Goal: Browse casually: Explore the website without a specific task or goal

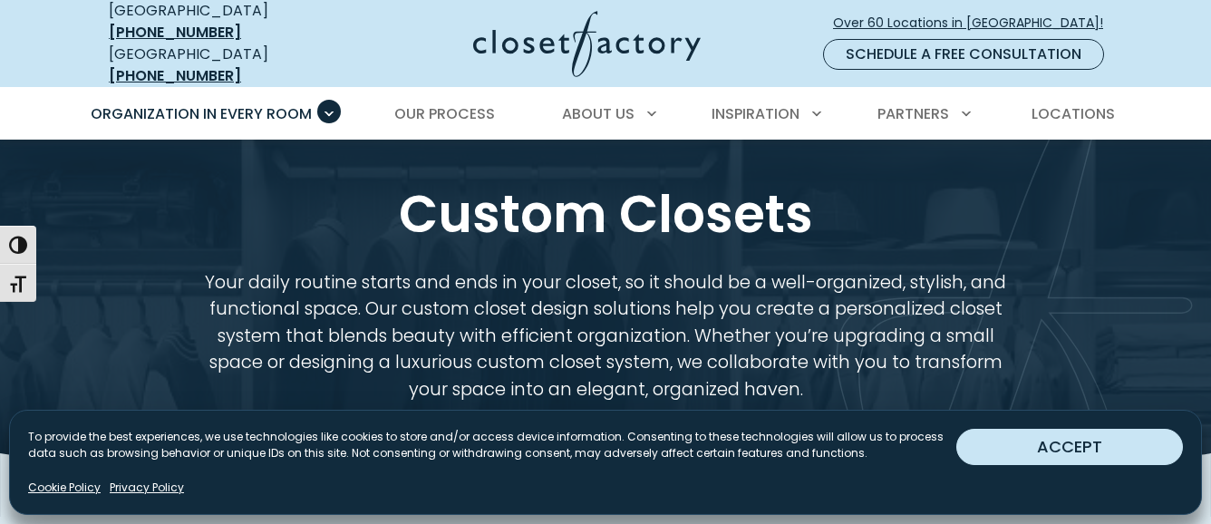
click at [1008, 439] on button "ACCEPT" at bounding box center [1069, 447] width 227 height 36
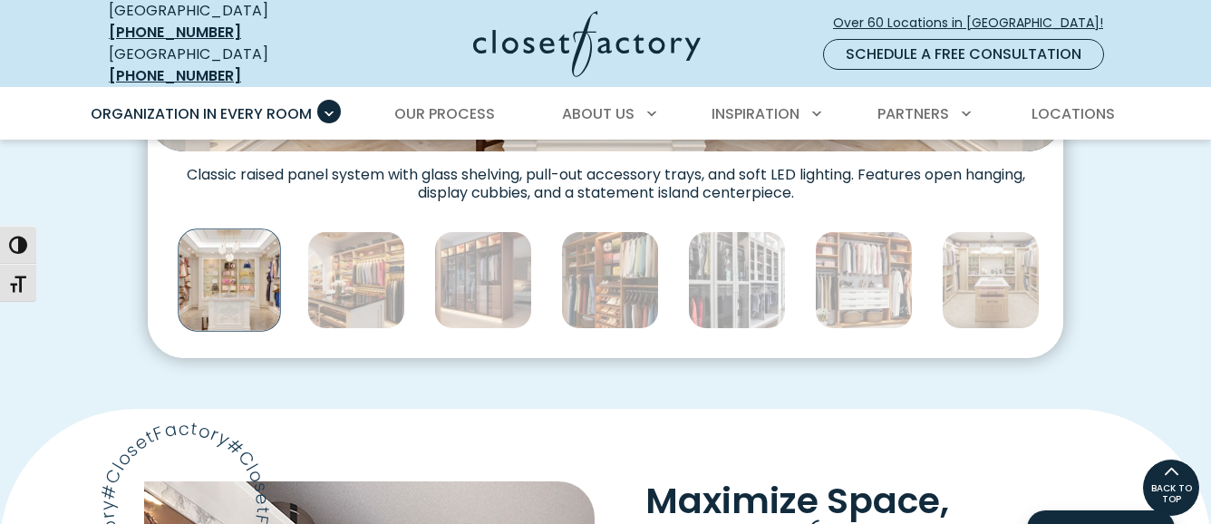
scroll to position [1015, 0]
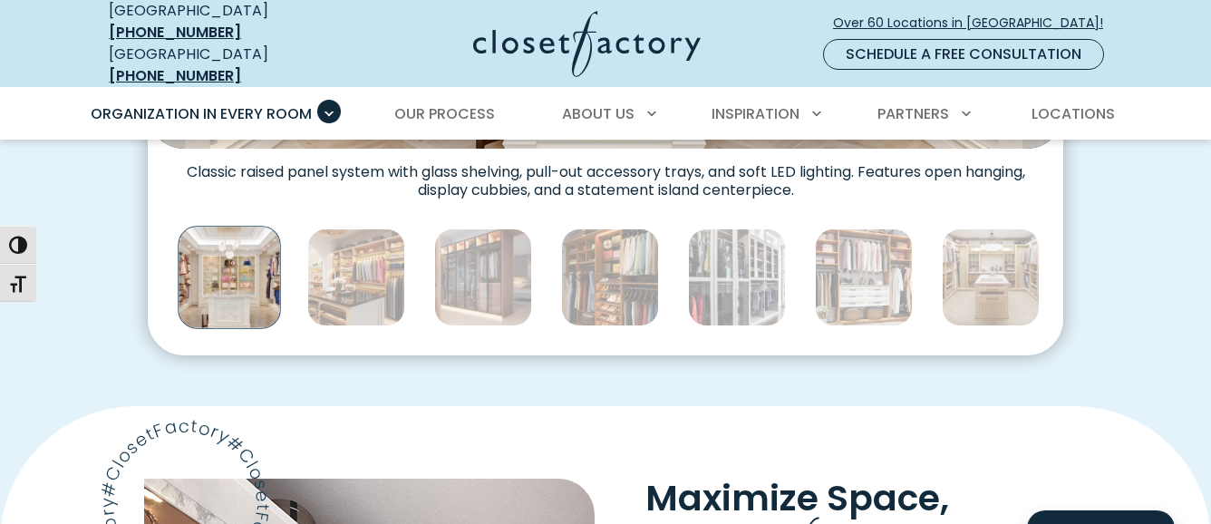
click at [242, 274] on img "Thumbnail Gallery" at bounding box center [229, 277] width 102 height 102
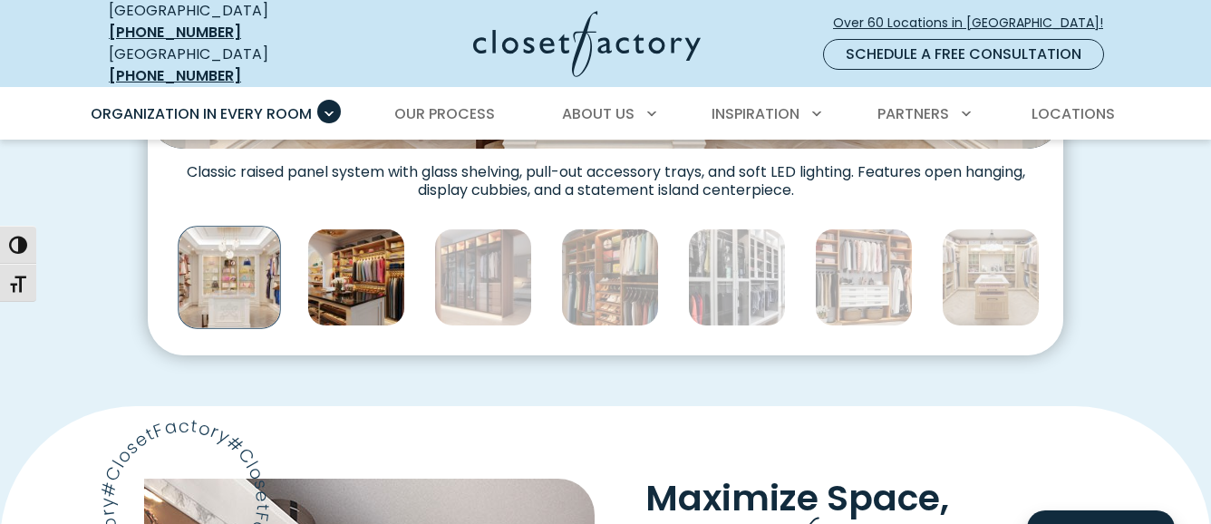
click at [342, 270] on img "Thumbnail Gallery" at bounding box center [356, 277] width 98 height 98
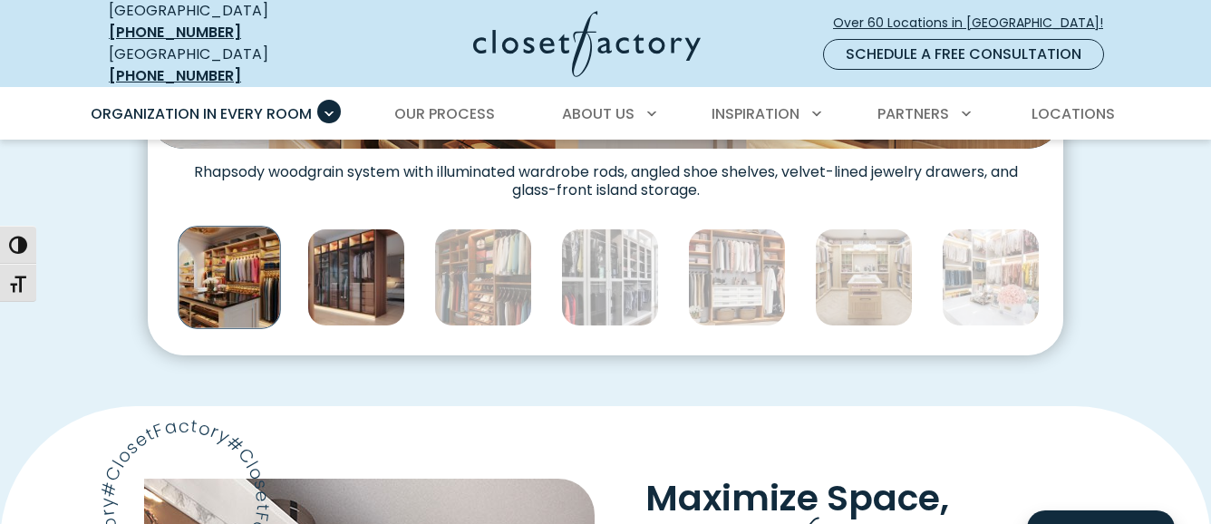
click at [382, 274] on img "Thumbnail Gallery" at bounding box center [356, 277] width 98 height 98
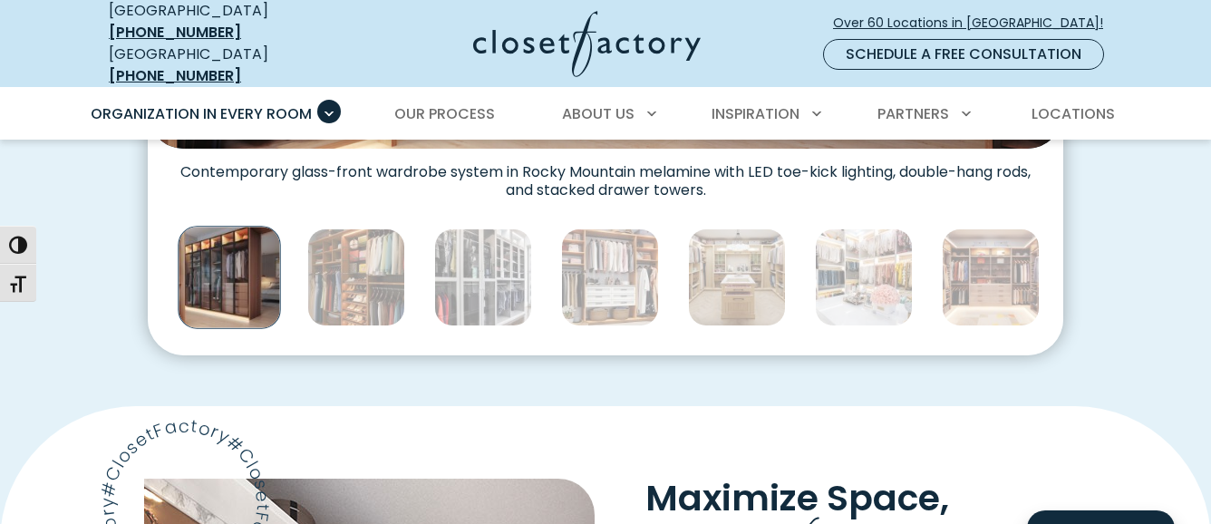
click at [235, 259] on img "Thumbnail Gallery" at bounding box center [229, 277] width 102 height 102
click at [228, 250] on img "Thumbnail Gallery" at bounding box center [229, 277] width 102 height 102
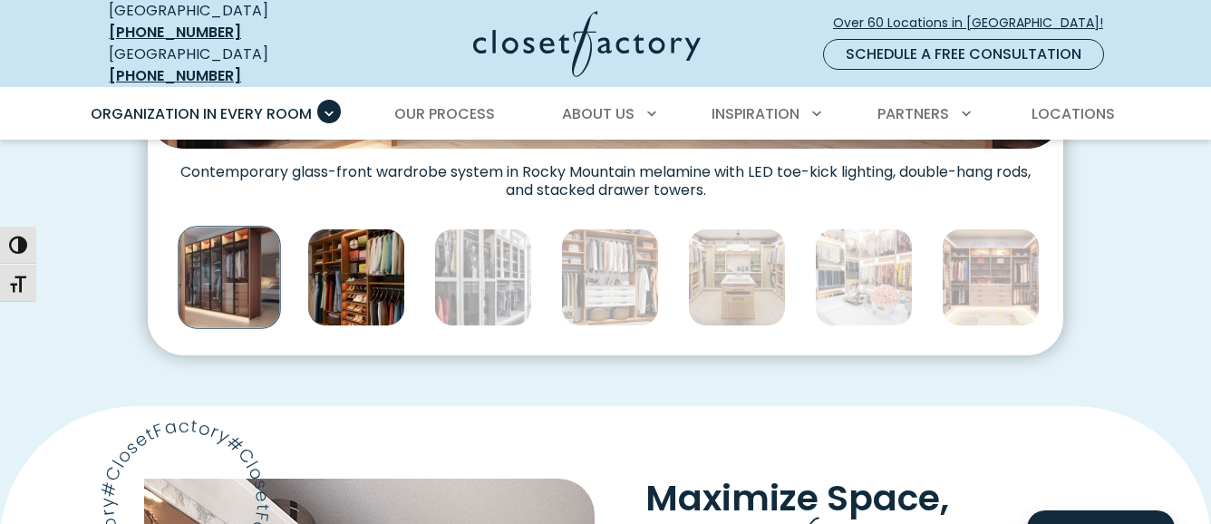
click at [350, 273] on img "Thumbnail Gallery" at bounding box center [356, 277] width 98 height 98
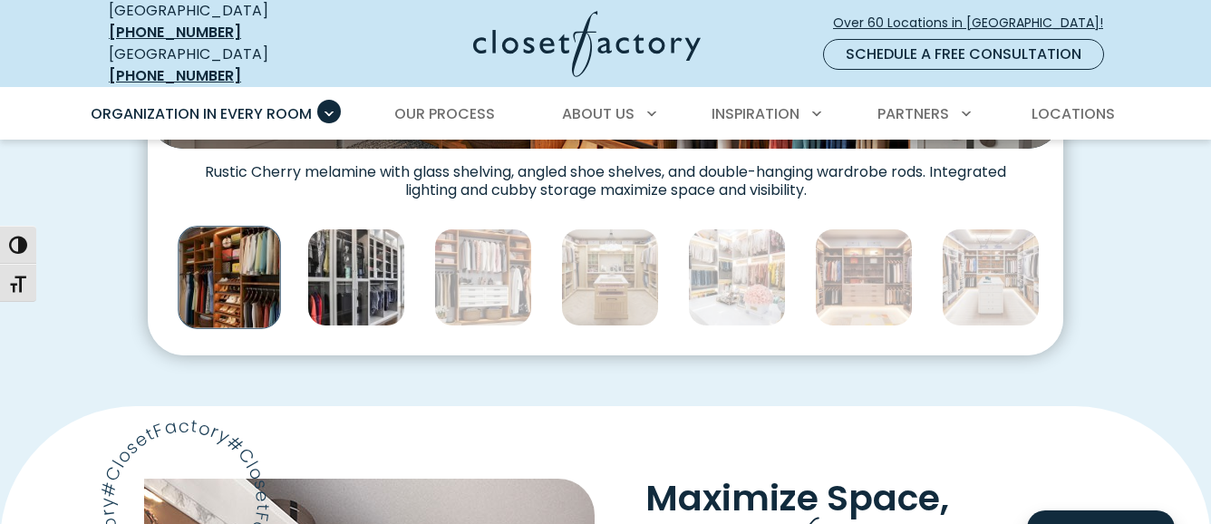
click at [361, 271] on img "Thumbnail Gallery" at bounding box center [356, 277] width 98 height 98
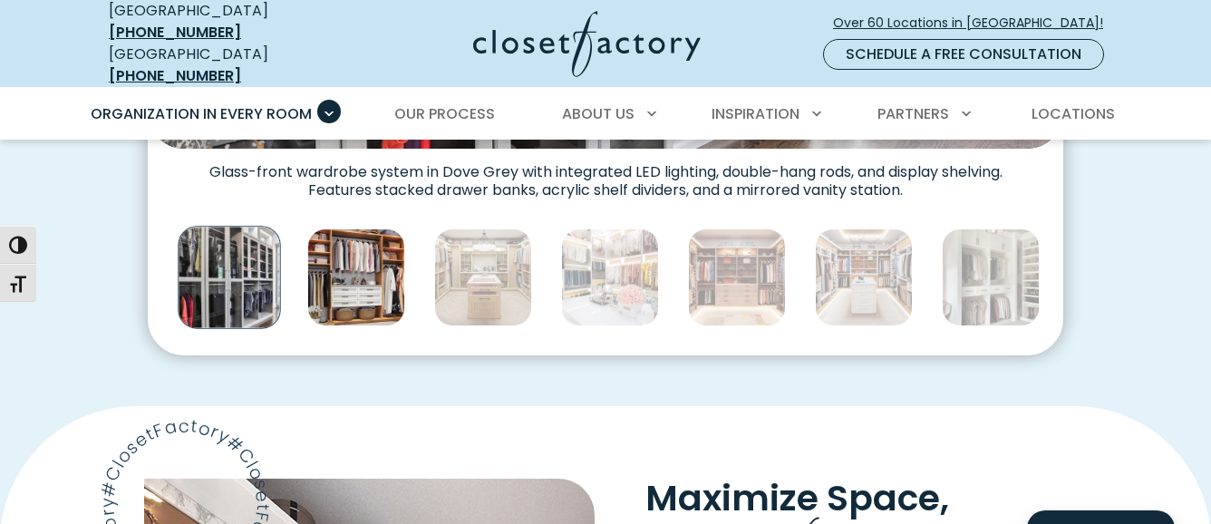
click at [363, 271] on img "Thumbnail Gallery" at bounding box center [356, 277] width 98 height 98
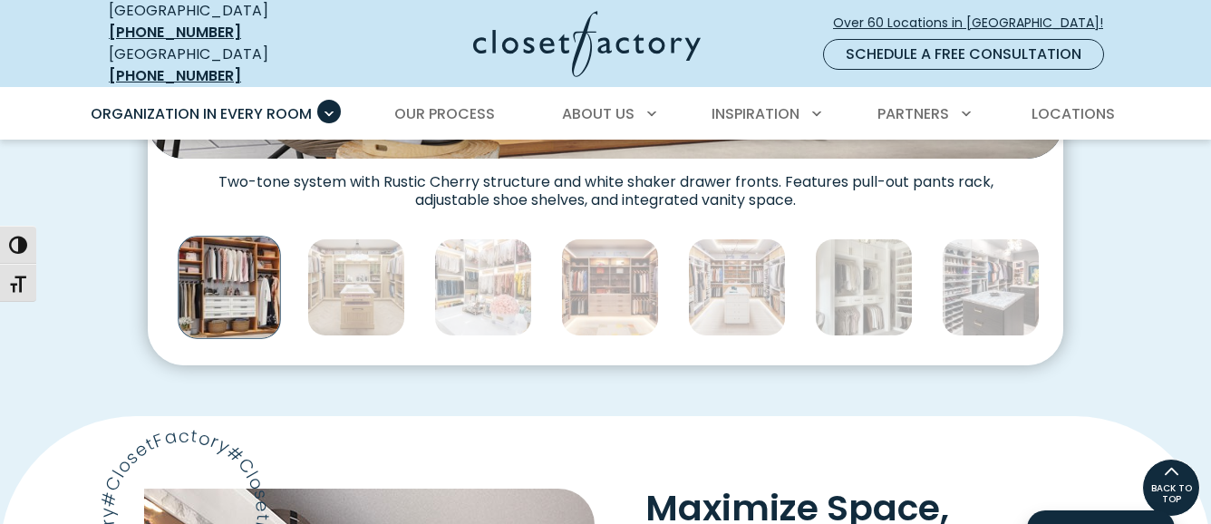
scroll to position [956, 0]
